Goal: Task Accomplishment & Management: Use online tool/utility

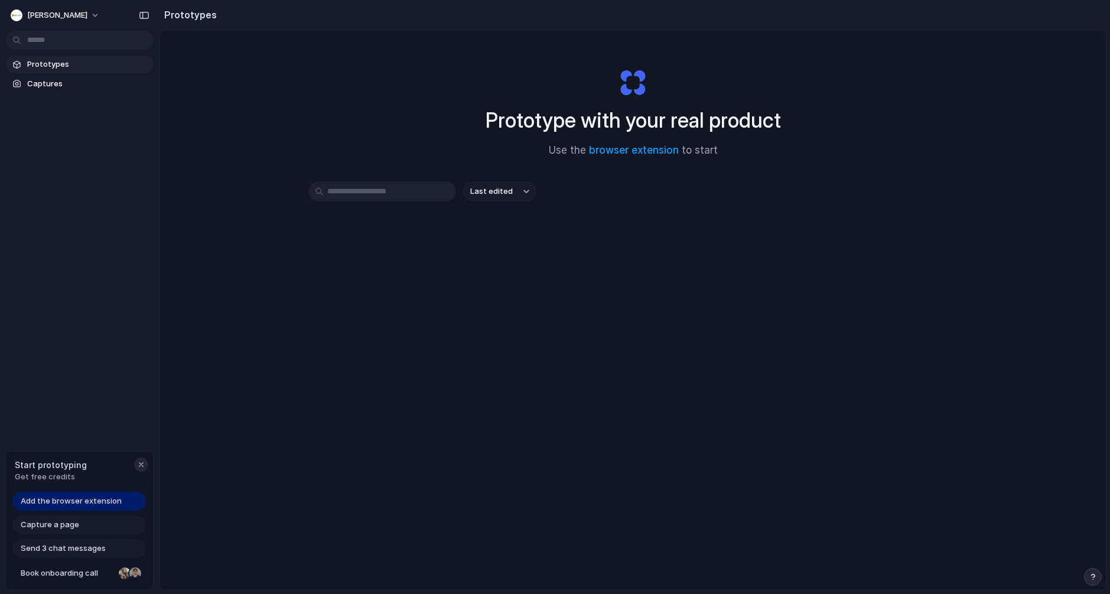
click at [141, 464] on div "button" at bounding box center [141, 464] width 9 height 9
click at [85, 14] on span "ouassim-hayani" at bounding box center [57, 15] width 60 height 12
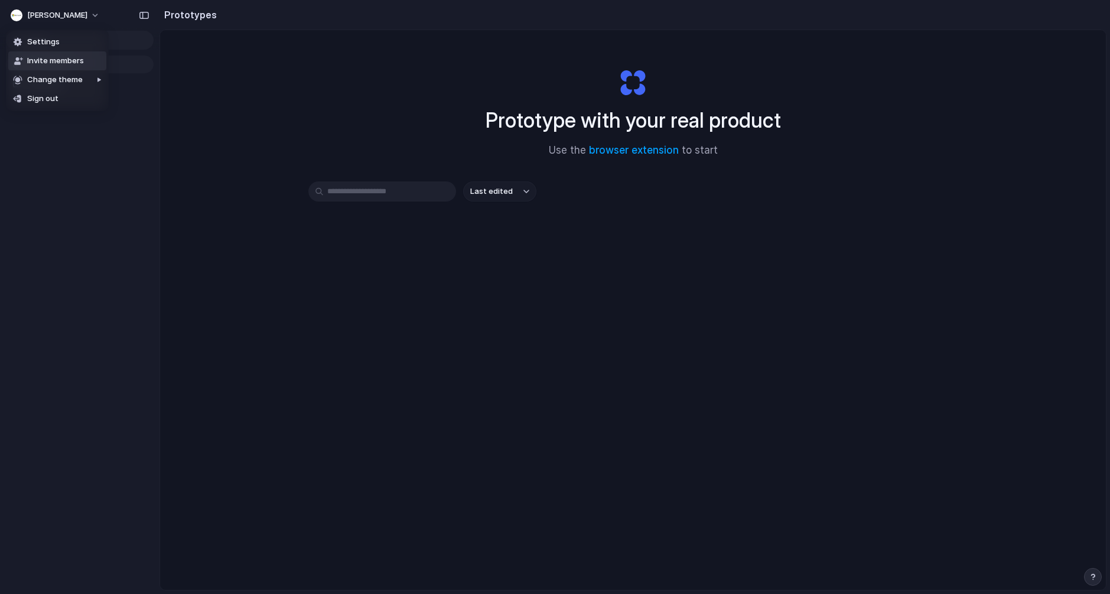
click at [287, 92] on div "Settings Invite members Change theme Sign out" at bounding box center [555, 297] width 1110 height 594
click at [368, 194] on input "text" at bounding box center [382, 191] width 148 height 20
click at [496, 198] on button "Last edited" at bounding box center [499, 191] width 73 height 20
click at [88, 18] on button "[PERSON_NAME]" at bounding box center [56, 15] width 100 height 19
click at [620, 150] on link "browser extension" at bounding box center [634, 150] width 90 height 12
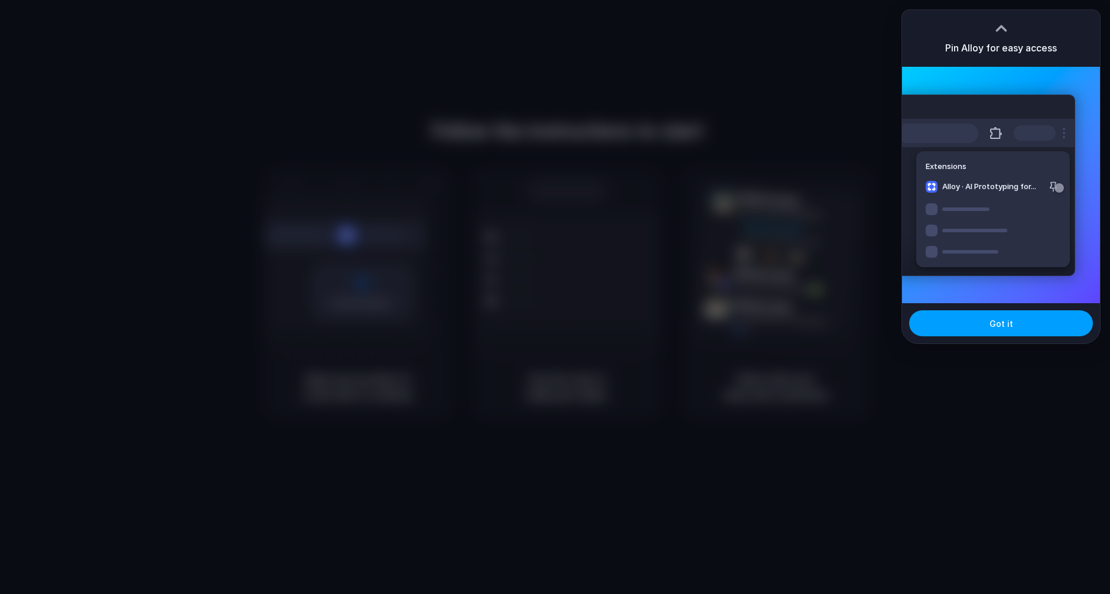
click at [995, 320] on span "Got it" at bounding box center [1002, 323] width 24 height 12
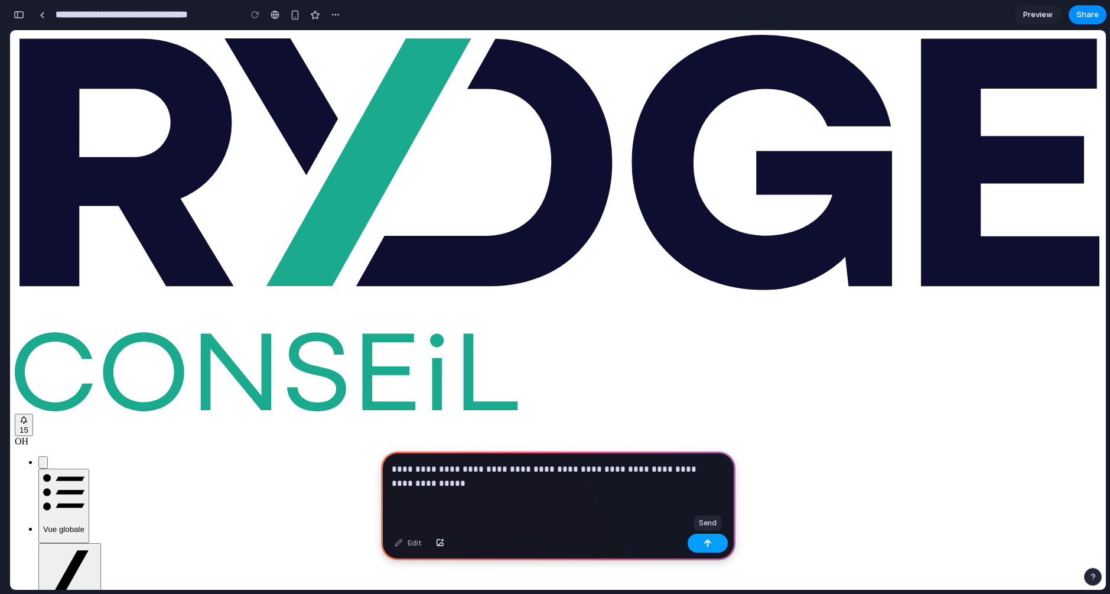
click at [711, 538] on button "button" at bounding box center [708, 543] width 40 height 19
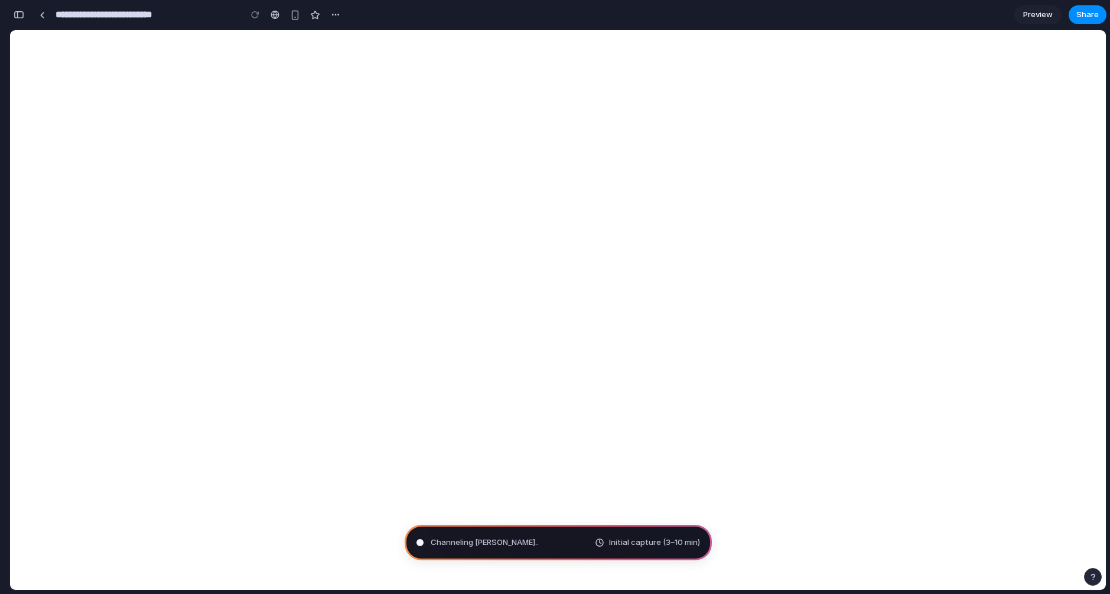
type input "**********"
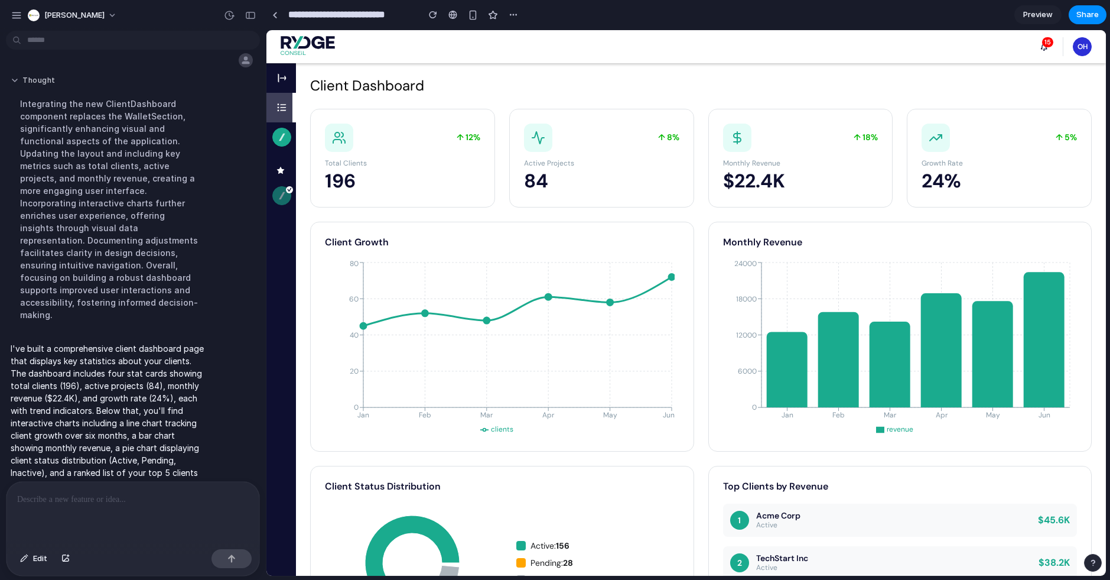
click at [17, 79] on button "Thought" at bounding box center [109, 81] width 197 height 10
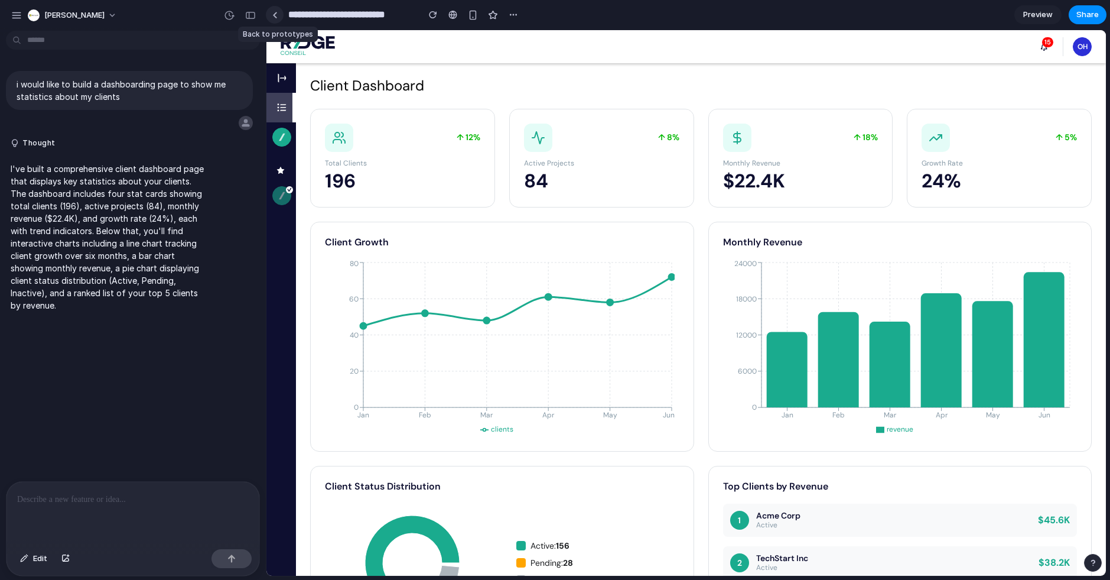
click at [278, 12] on link at bounding box center [275, 15] width 18 height 18
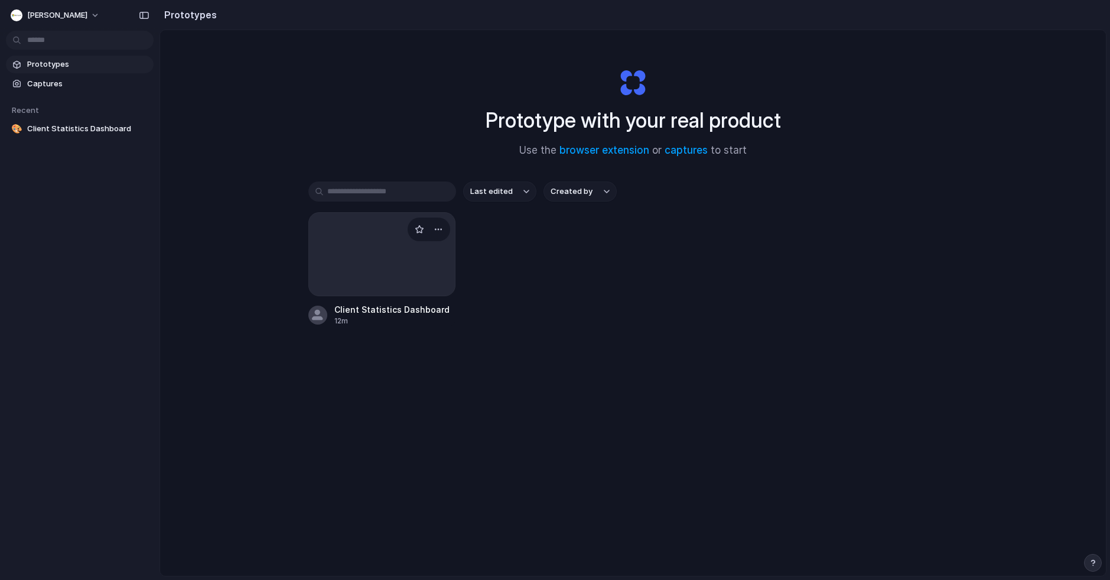
click at [417, 268] on div at bounding box center [382, 254] width 148 height 84
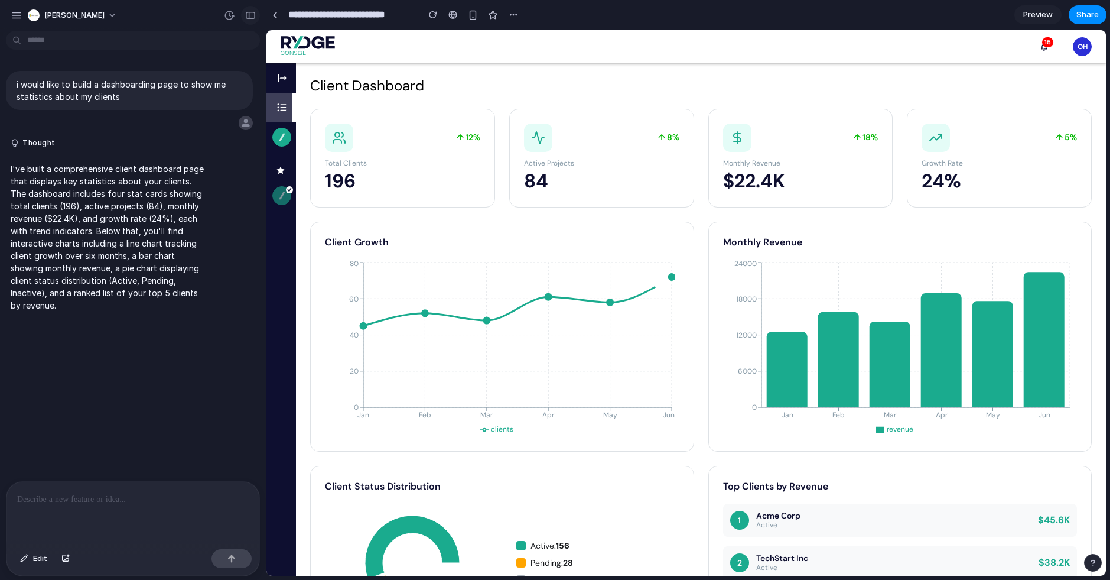
click at [243, 14] on button "button" at bounding box center [250, 15] width 19 height 19
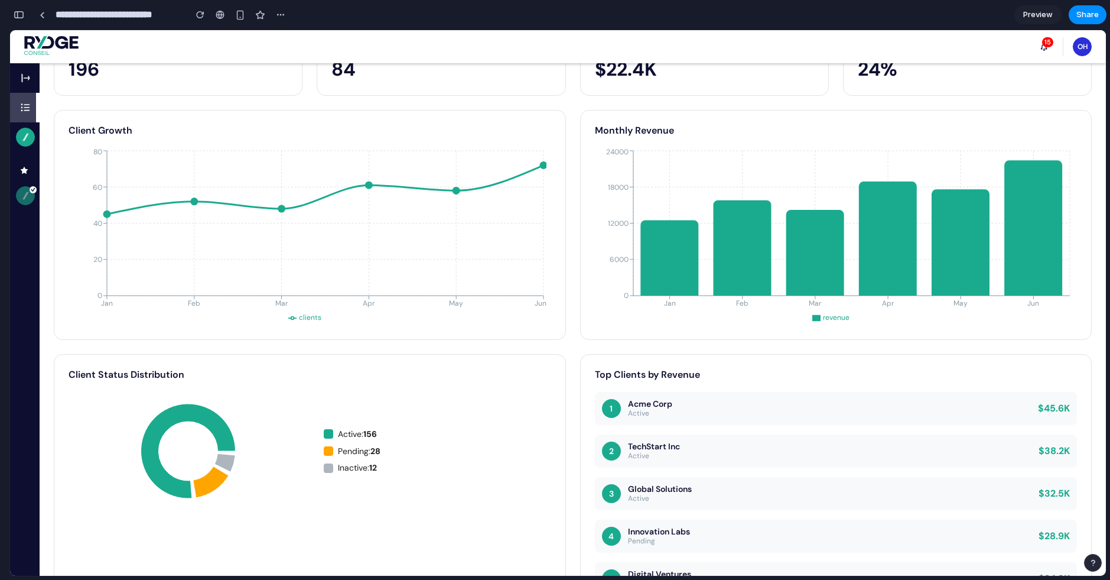
scroll to position [160, 0]
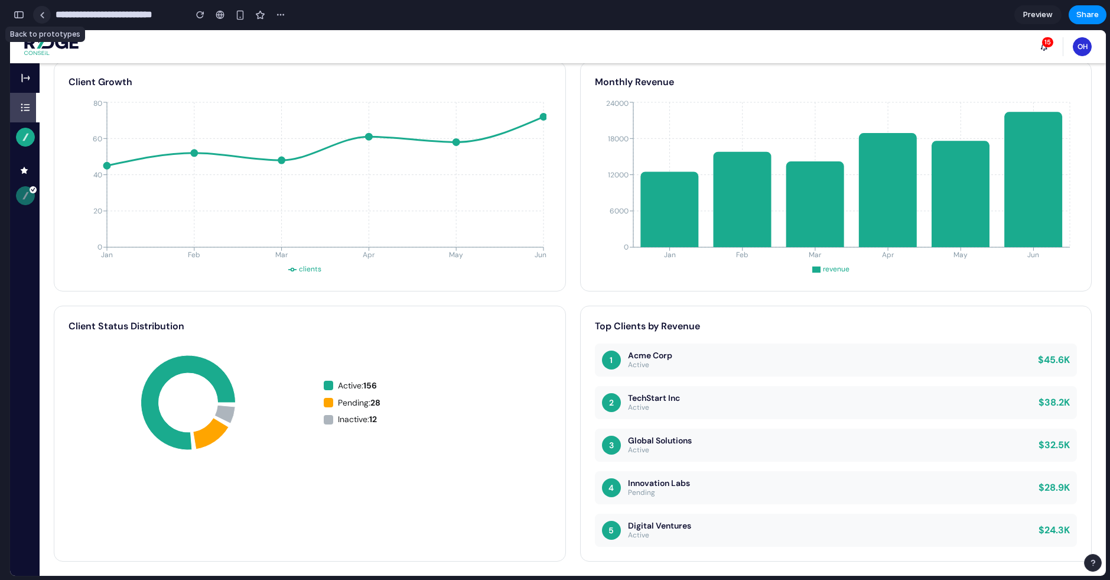
click at [40, 17] on div at bounding box center [42, 15] width 5 height 7
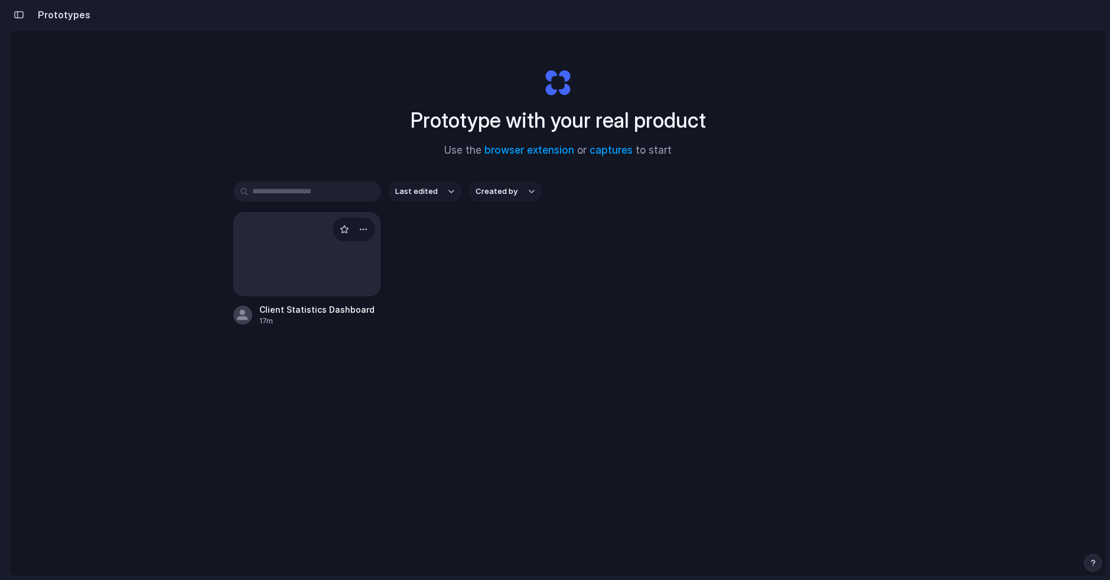
click at [275, 300] on link "Client Statistics Dashboard 17m" at bounding box center [307, 269] width 148 height 114
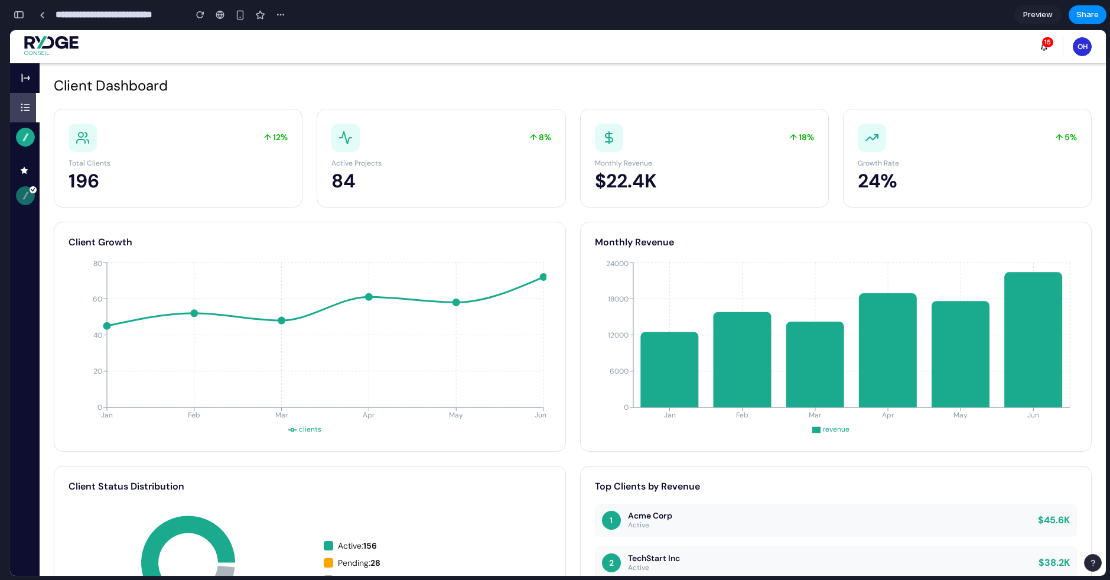
scroll to position [160, 0]
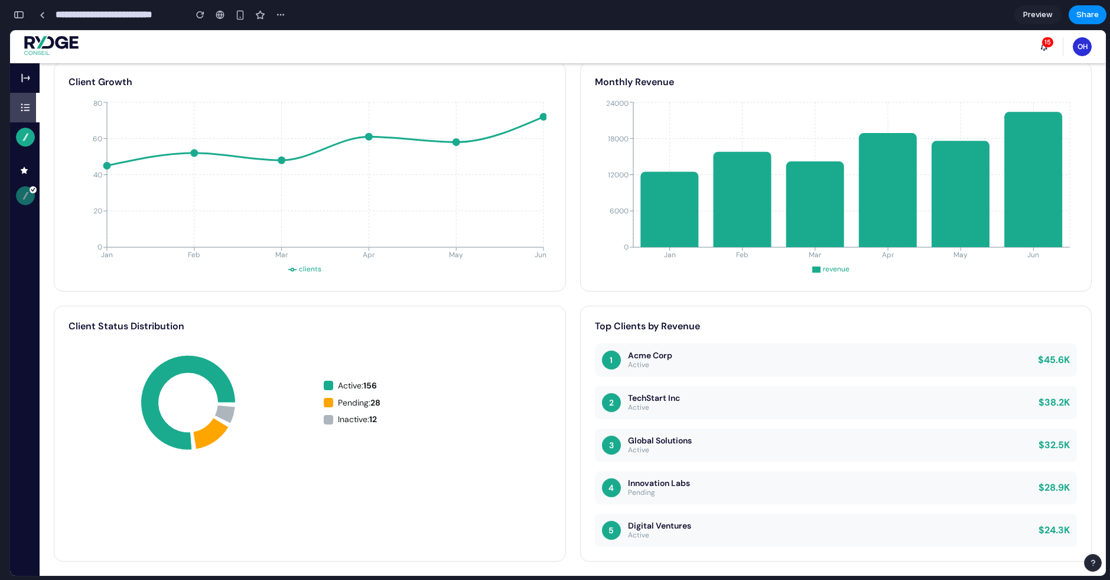
click at [1044, 352] on div "1 Acme Corp Active $ 45.6 K" at bounding box center [836, 359] width 483 height 33
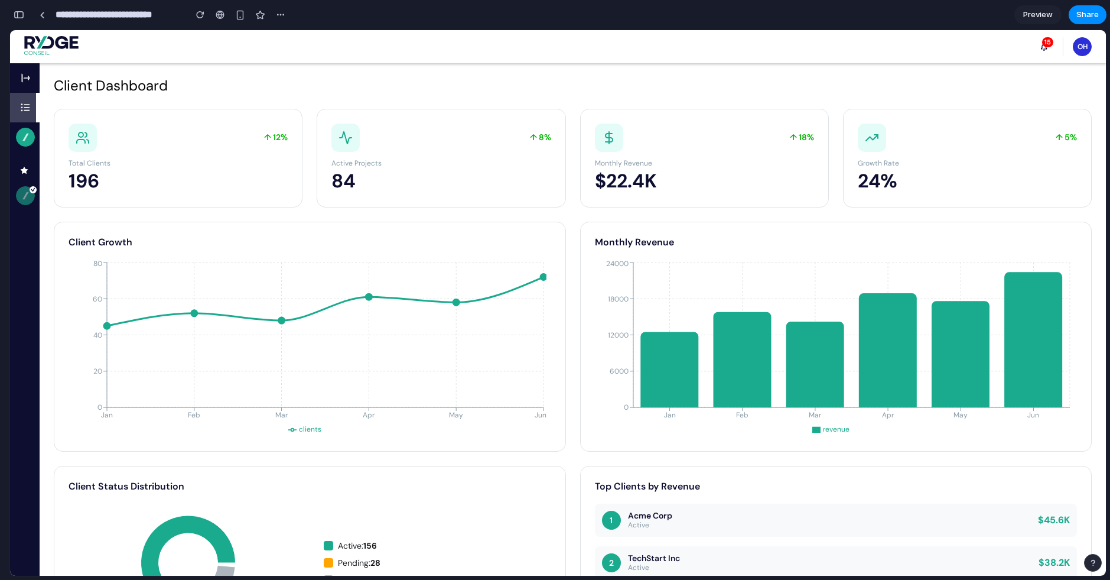
click at [1045, 46] on span "15" at bounding box center [1047, 42] width 11 height 10
click at [1078, 53] on span "OH" at bounding box center [1082, 46] width 19 height 19
click at [238, 8] on button "button" at bounding box center [241, 15] width 18 height 18
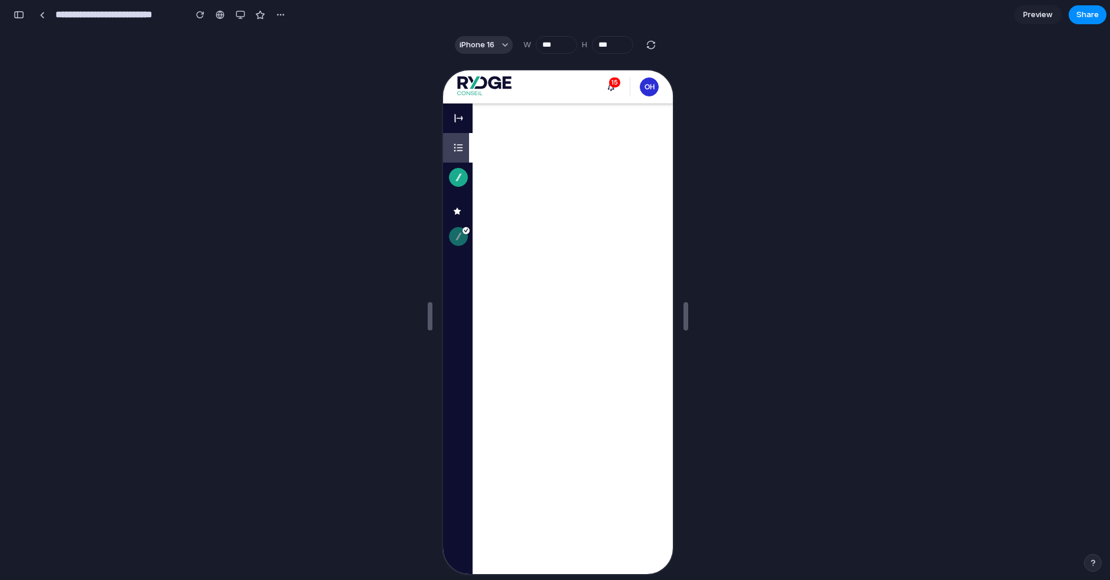
scroll to position [700, 0]
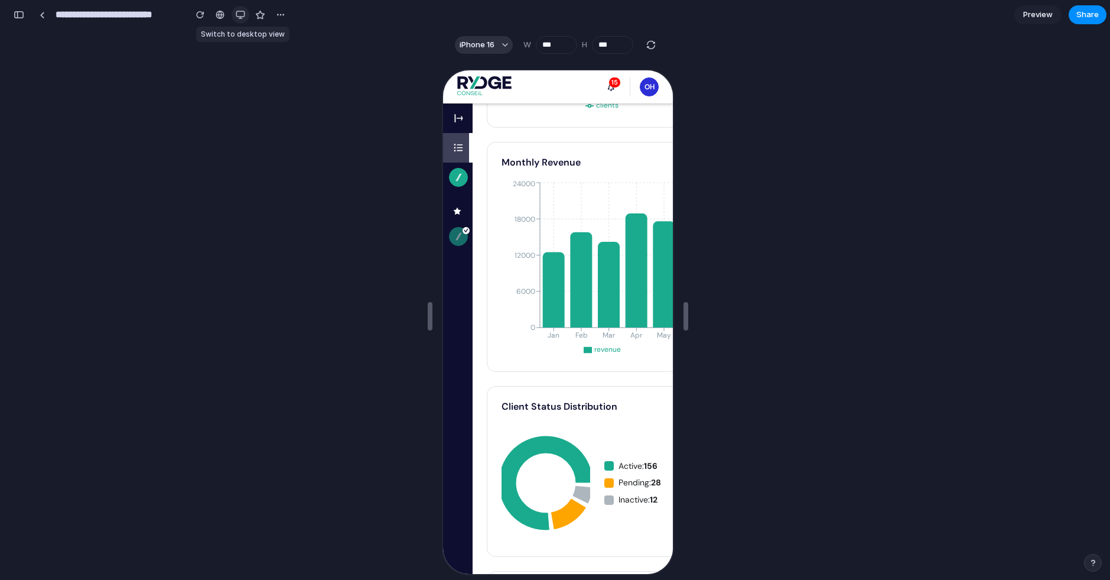
click at [241, 12] on div "button" at bounding box center [240, 14] width 9 height 9
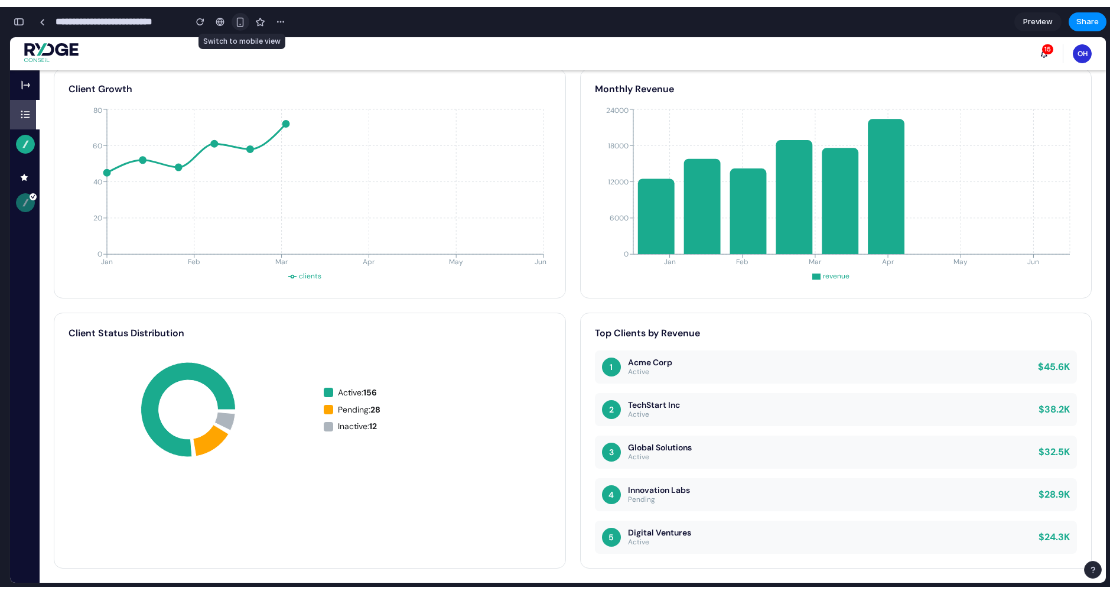
scroll to position [160, 0]
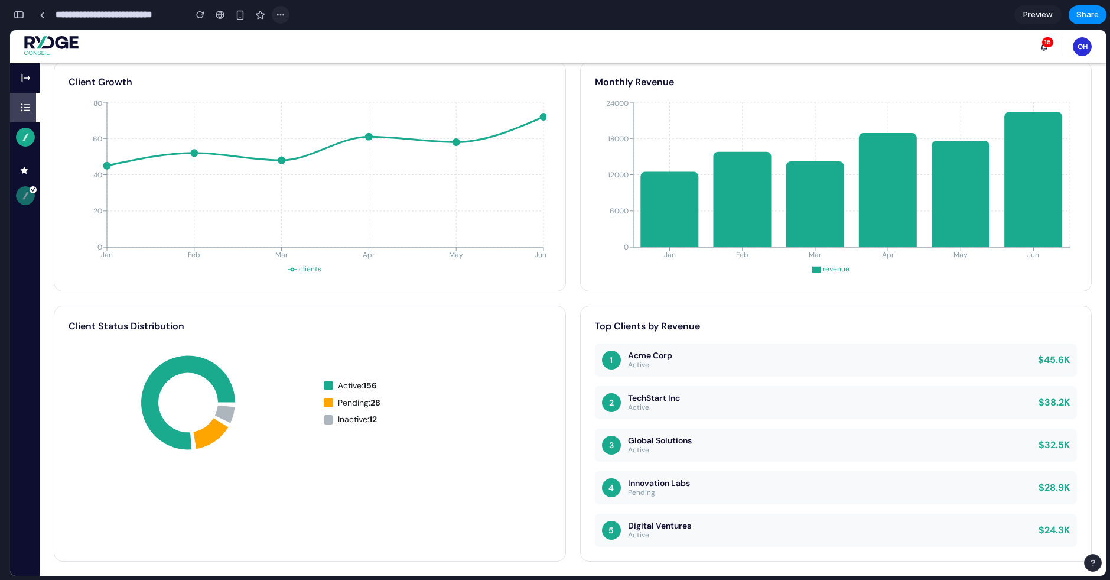
click at [276, 17] on div "button" at bounding box center [280, 14] width 9 height 9
click at [276, 17] on div "Duplicate Delete" at bounding box center [555, 290] width 1110 height 580
click at [215, 19] on link at bounding box center [221, 15] width 18 height 18
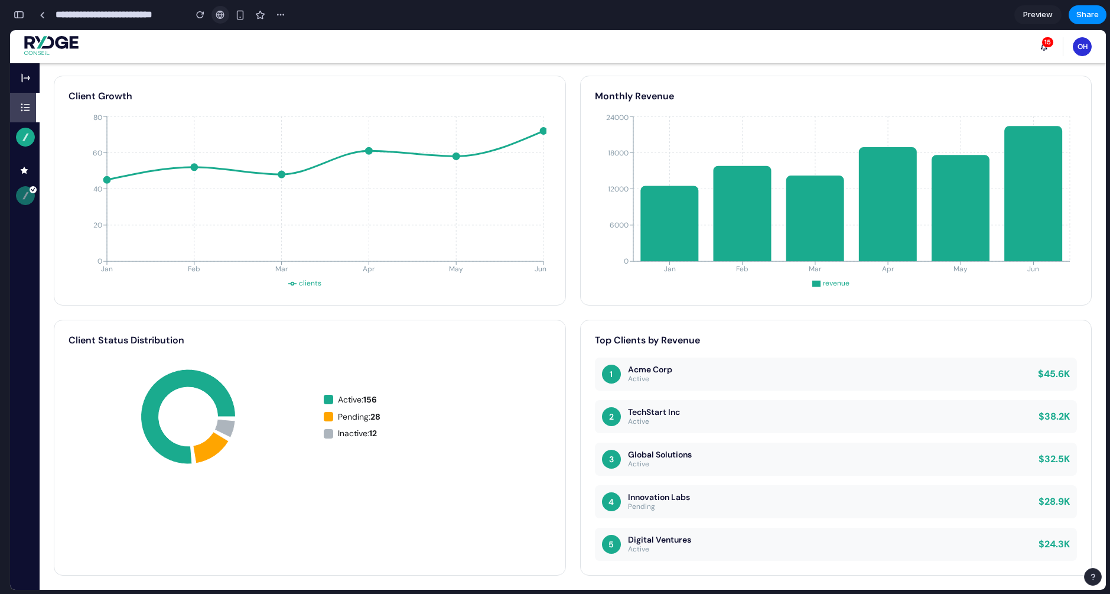
scroll to position [146, 0]
click at [279, 13] on div "button" at bounding box center [280, 14] width 9 height 9
click at [23, 71] on div "Duplicate Delete" at bounding box center [555, 297] width 1110 height 594
click at [16, 15] on div "button" at bounding box center [19, 15] width 11 height 8
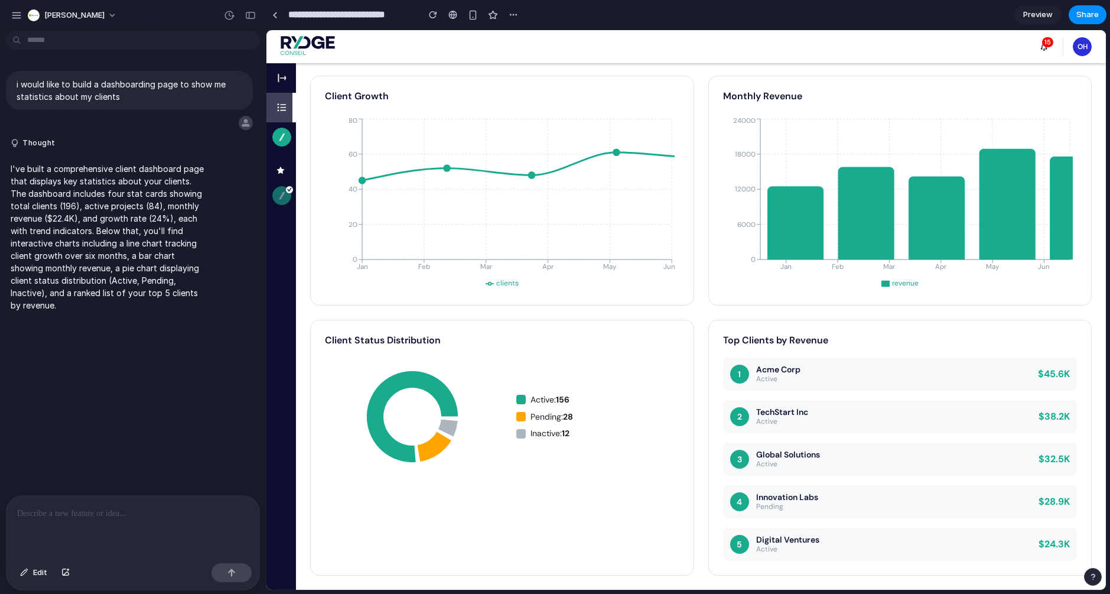
scroll to position [0, 0]
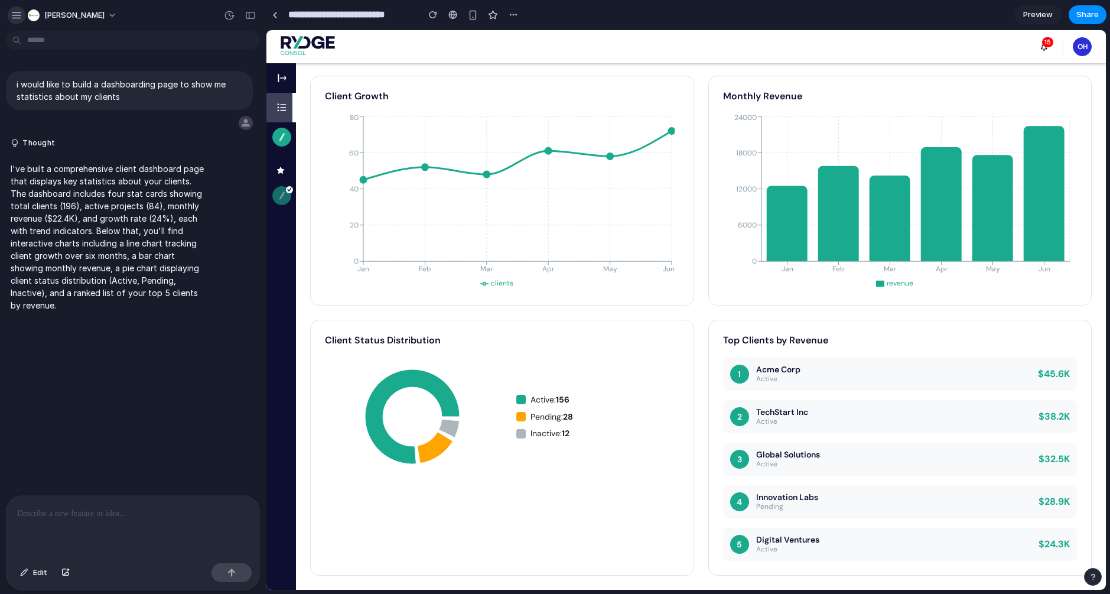
click at [17, 18] on div "button" at bounding box center [16, 15] width 11 height 11
click at [287, 104] on icon "button" at bounding box center [281, 107] width 19 height 9
click at [283, 64] on li at bounding box center [282, 78] width 30 height 30
click at [280, 80] on icon "button" at bounding box center [278, 78] width 1 height 9
click at [70, 501] on div at bounding box center [133, 527] width 253 height 63
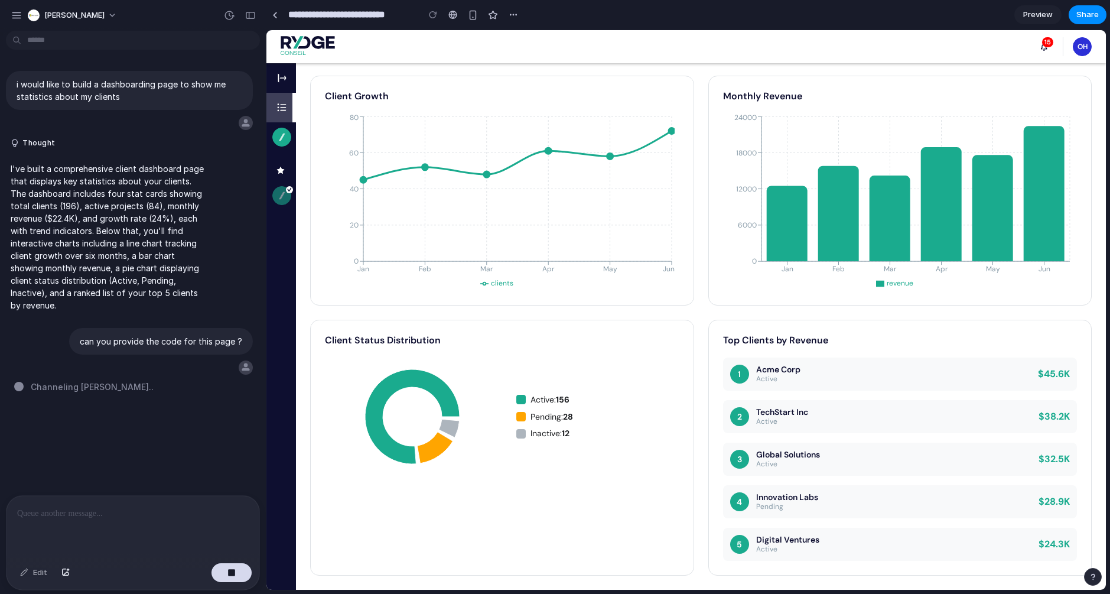
click at [47, 386] on span "Channeling Steve Jobs .." at bounding box center [92, 387] width 123 height 12
click at [229, 338] on p "can you provide the code for this page ?" at bounding box center [161, 341] width 163 height 12
click at [225, 572] on button "button" at bounding box center [232, 572] width 40 height 19
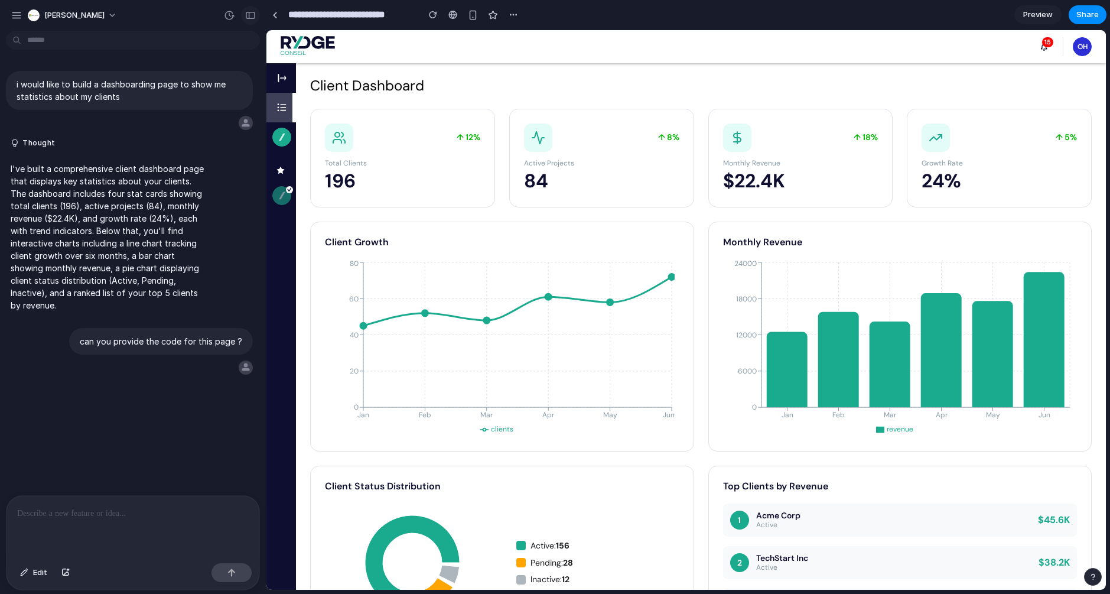
click at [249, 20] on button "button" at bounding box center [250, 15] width 19 height 19
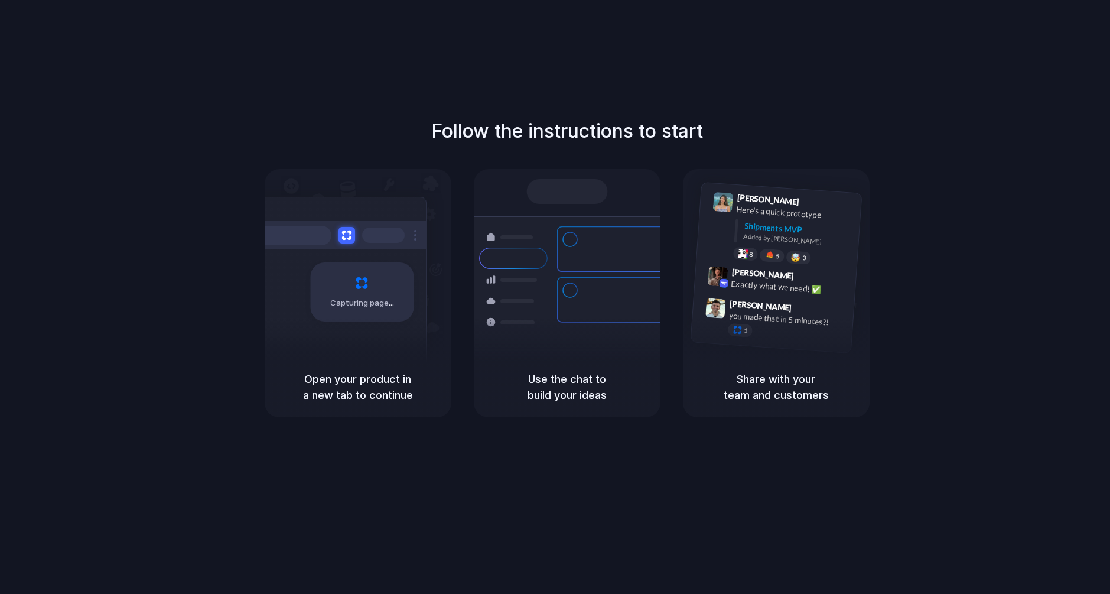
click at [593, 389] on h5 "Use the chat to build your ideas" at bounding box center [567, 387] width 158 height 32
click at [771, 391] on h5 "Share with your team and customers" at bounding box center [776, 387] width 158 height 32
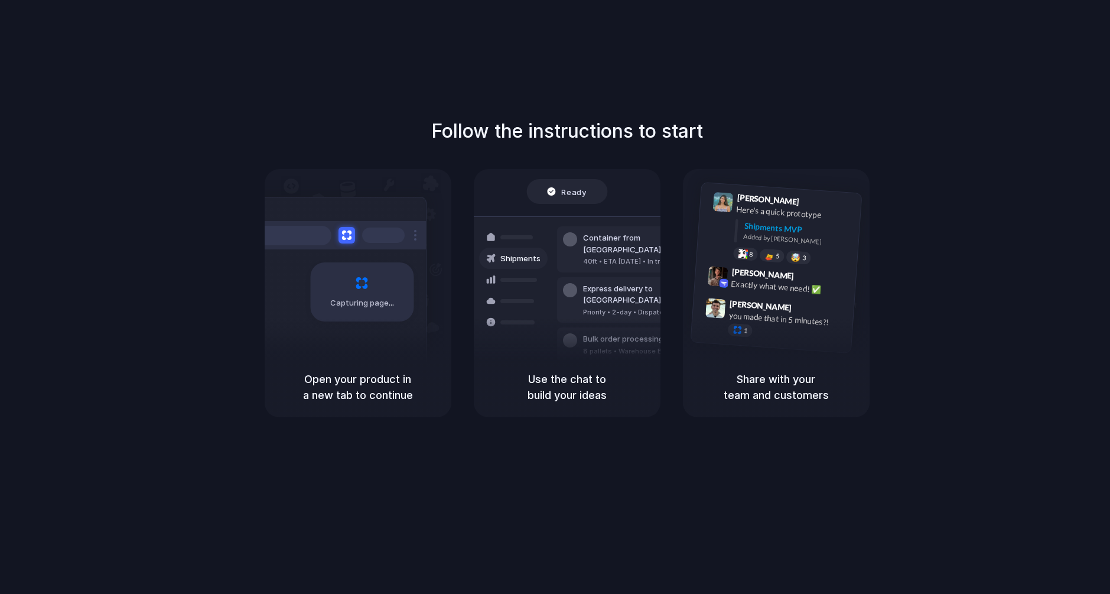
click at [353, 199] on div "Capturing page" at bounding box center [337, 287] width 178 height 181
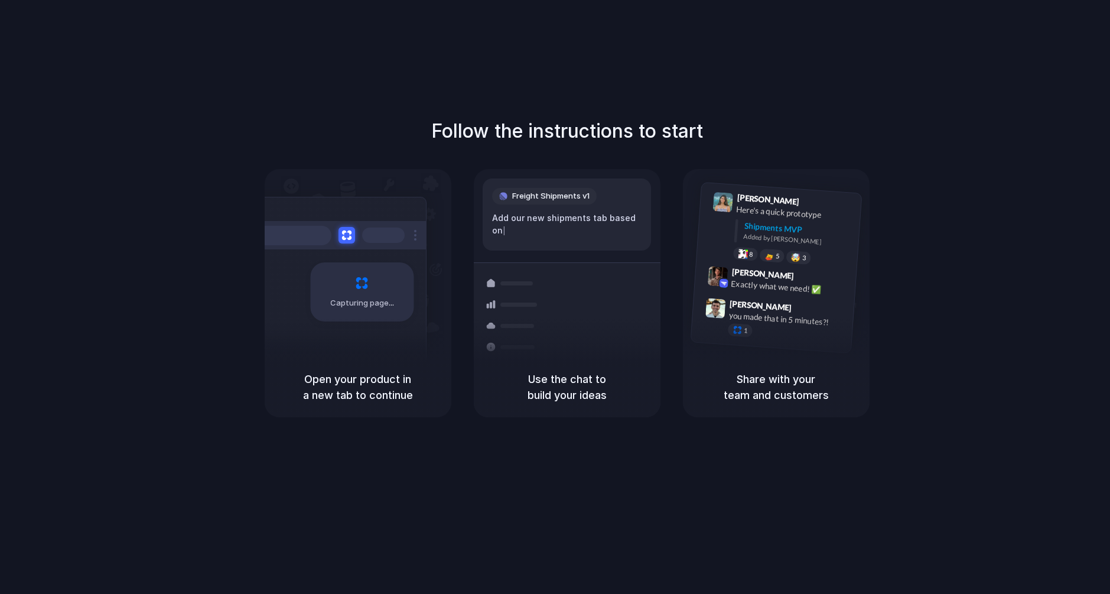
click at [367, 222] on div at bounding box center [337, 235] width 177 height 28
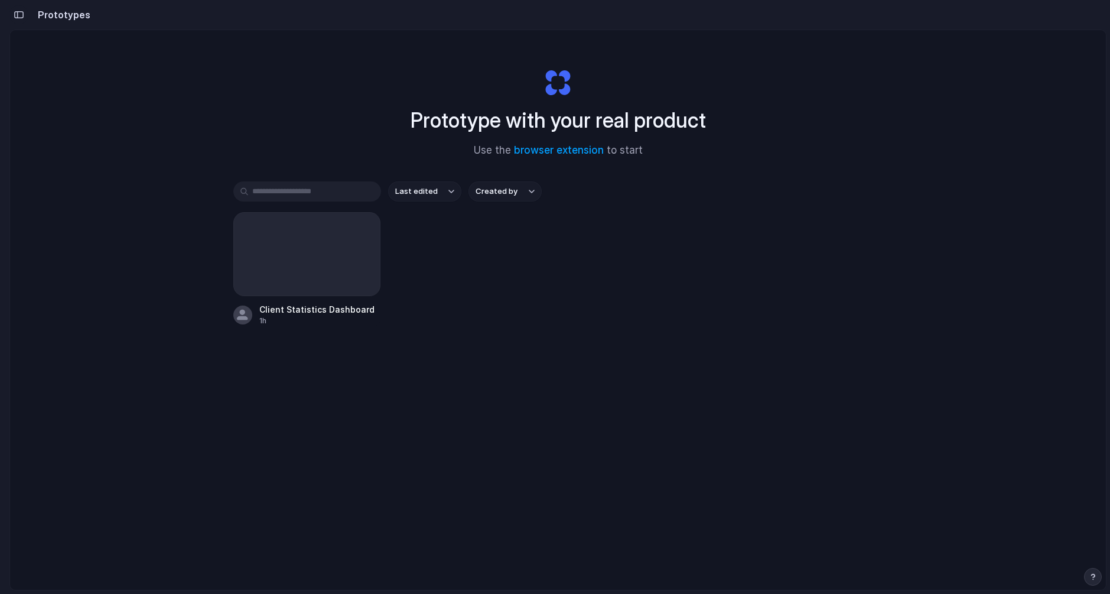
click at [20, 19] on button "button" at bounding box center [18, 14] width 19 height 19
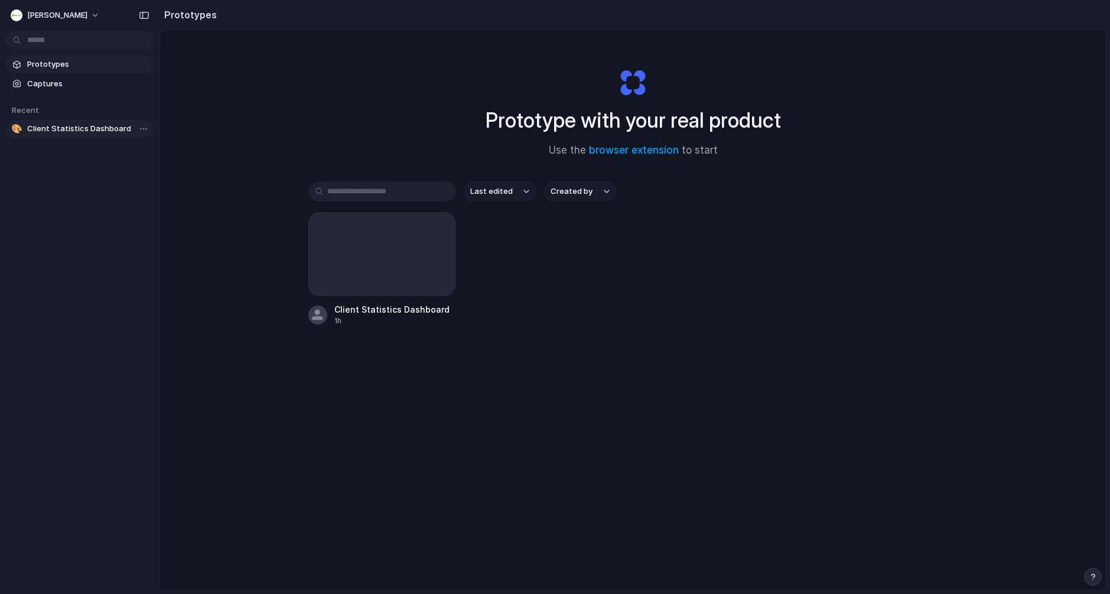
click at [99, 131] on span "Client Statistics Dashboard" at bounding box center [88, 129] width 122 height 12
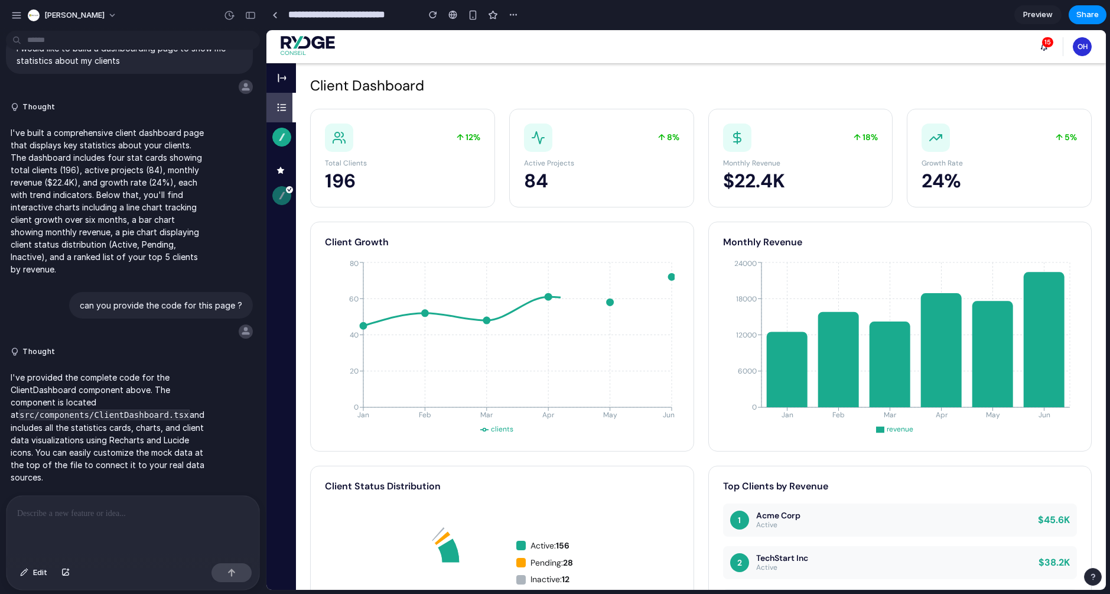
click at [95, 412] on code "src/components/ClientDashboard.tsx" at bounding box center [104, 415] width 171 height 11
click at [40, 574] on span "Edit" at bounding box center [40, 573] width 14 height 12
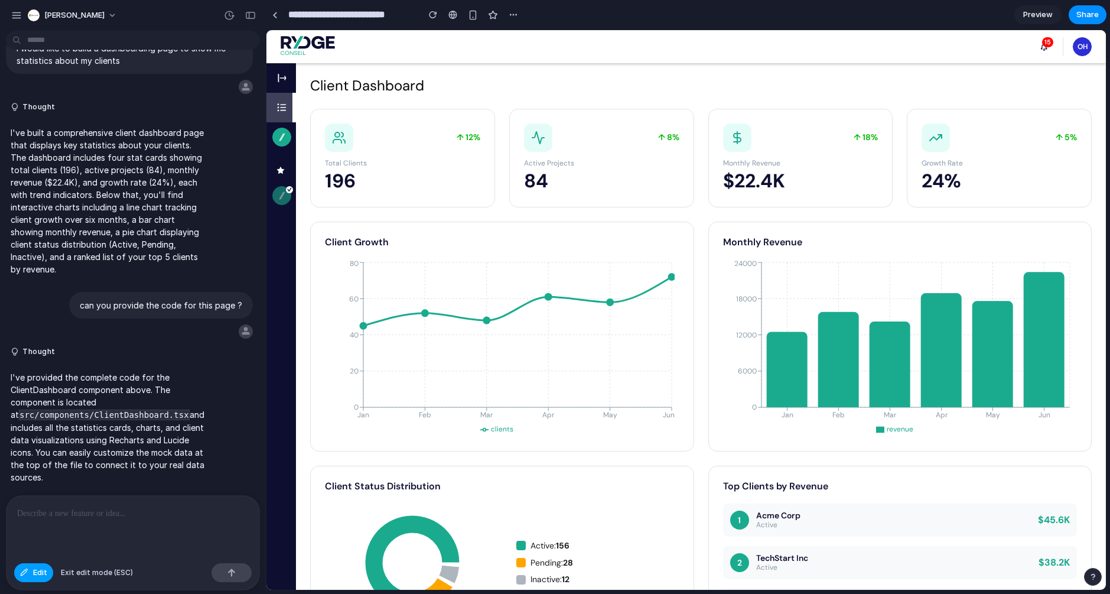
click at [40, 574] on span "Edit" at bounding box center [40, 573] width 14 height 12
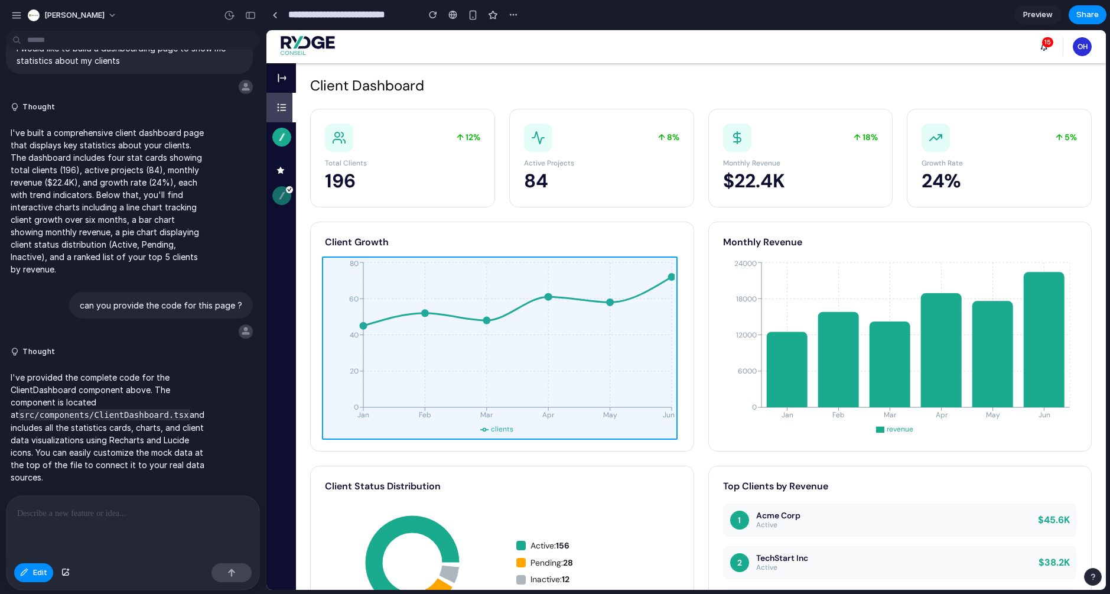
click at [529, 314] on div at bounding box center [687, 310] width 840 height 560
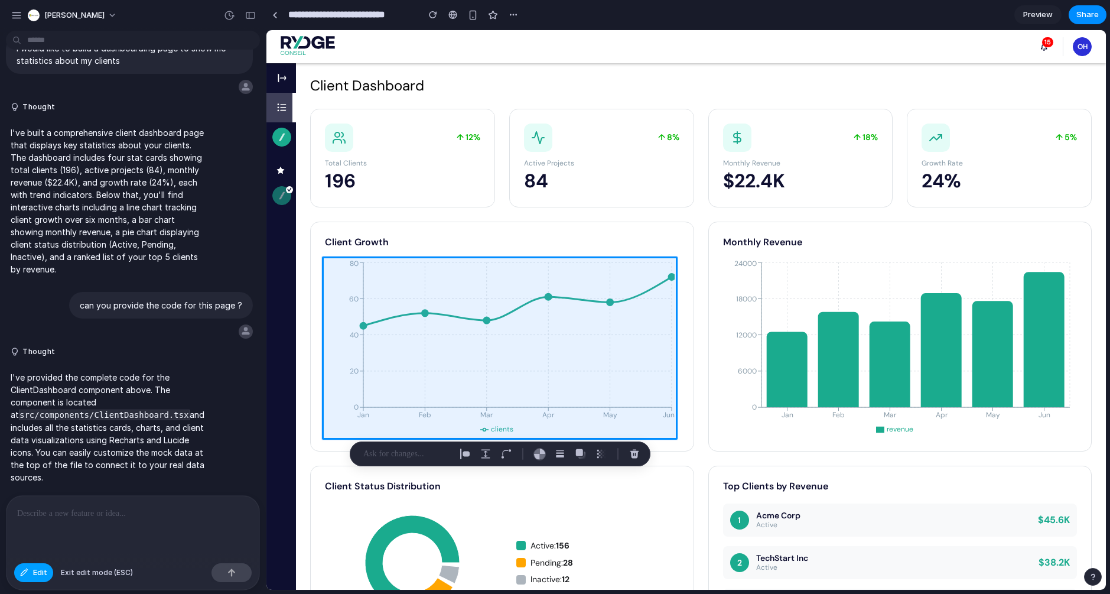
click at [33, 573] on button "Edit" at bounding box center [33, 572] width 39 height 19
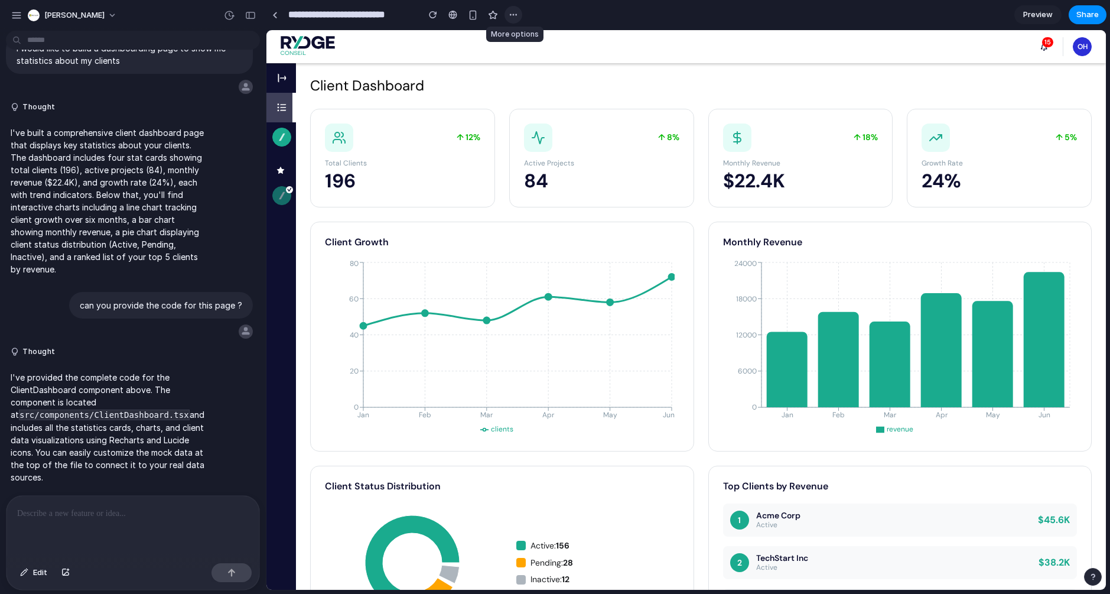
click at [518, 15] on button "button" at bounding box center [514, 15] width 18 height 18
click at [518, 15] on div "Duplicate Delete" at bounding box center [555, 297] width 1110 height 594
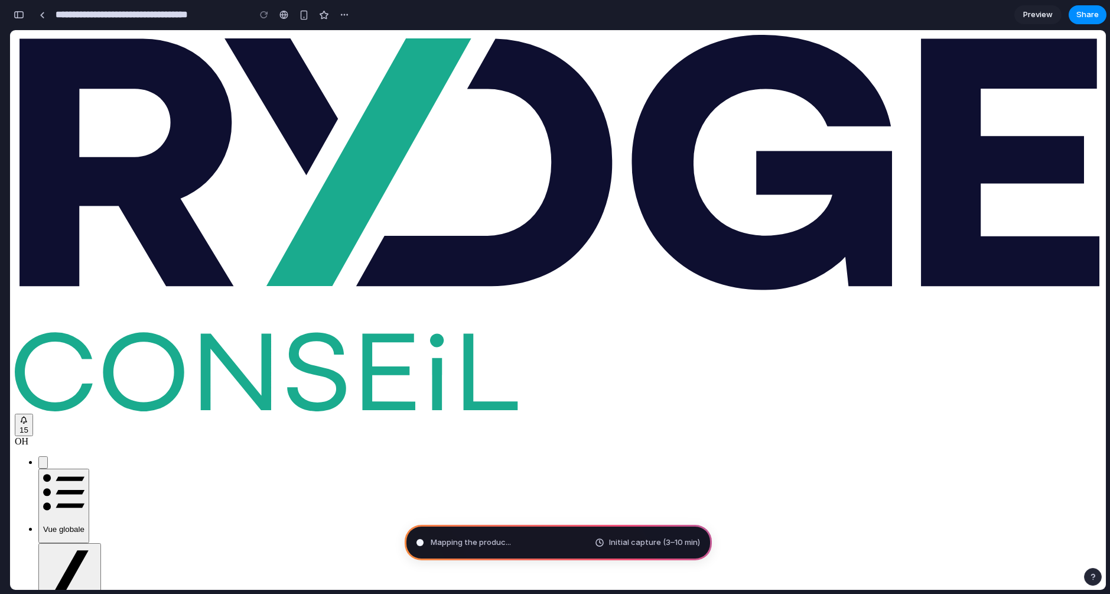
type input "**********"
